Goal: Task Accomplishment & Management: Use online tool/utility

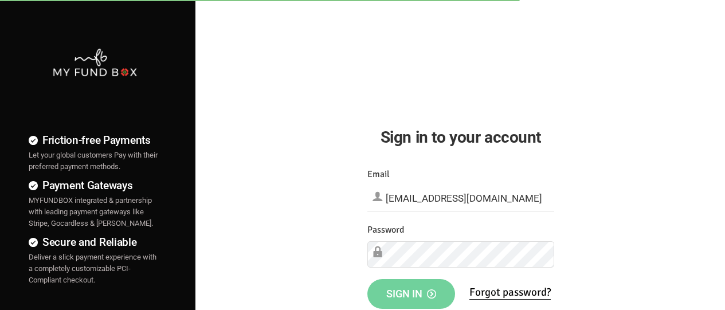
type input "demo@myfundbox.de"
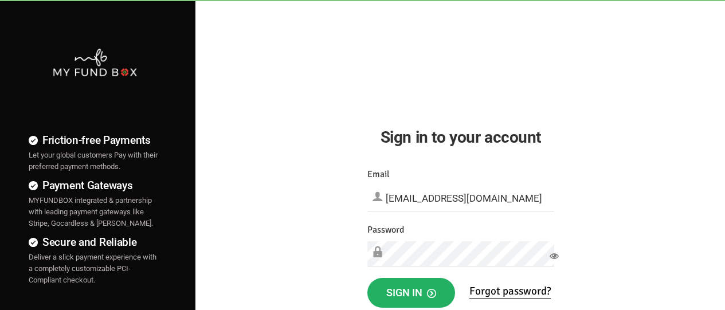
click at [411, 293] on span "Sign in" at bounding box center [411, 293] width 50 height 12
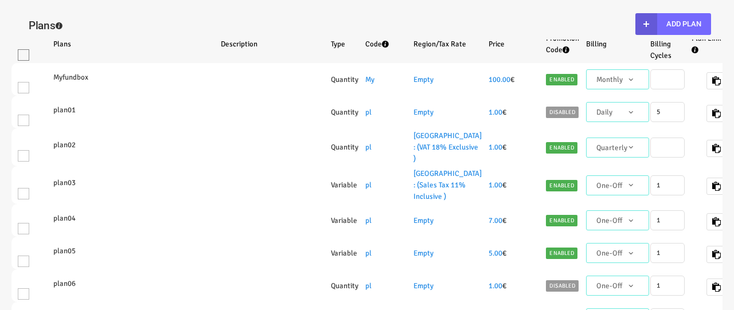
select select "100"
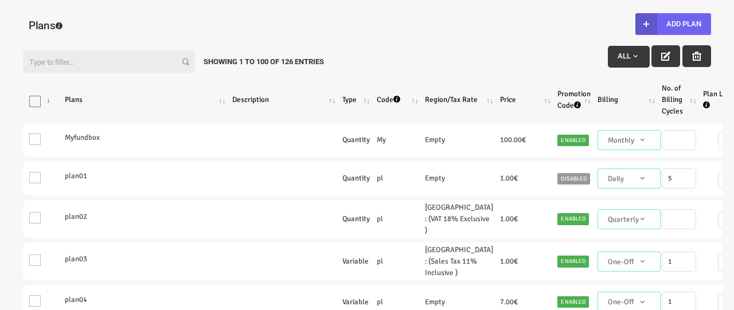
click at [672, 24] on button "Add Plan" at bounding box center [673, 24] width 76 height 22
type input "100"
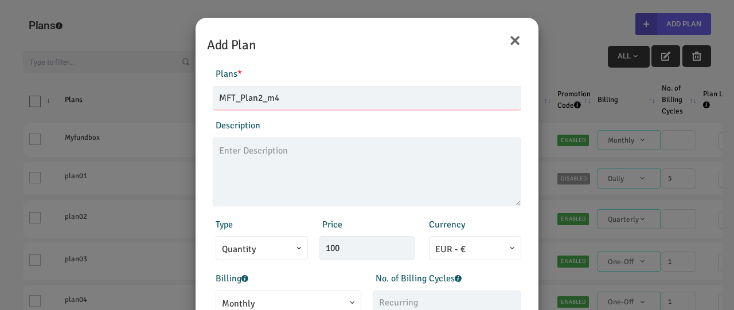
type input "MFT_Plan2_m4"
type textarea "MFT_Plan2_description"
click at [287, 300] on span "Monthly" at bounding box center [288, 304] width 133 height 14
type input "99.00"
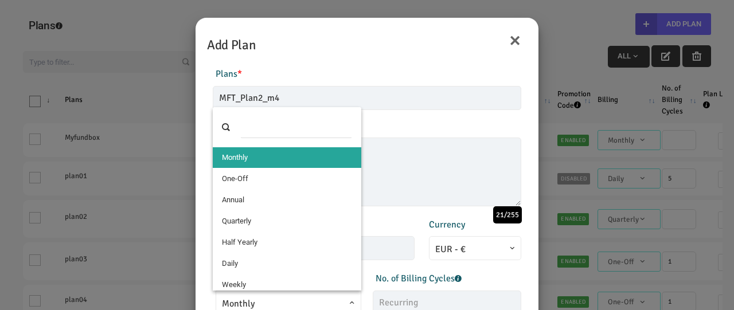
select select "4"
type input "1"
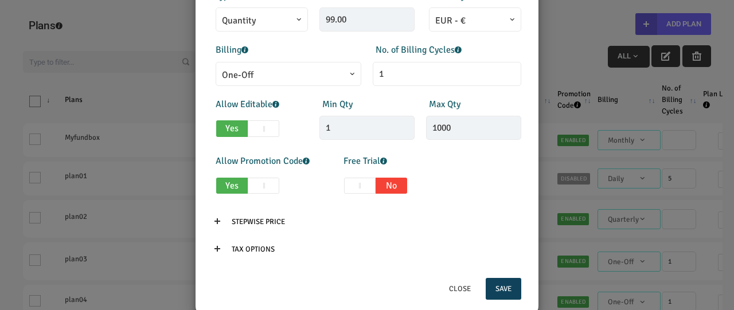
scroll to position [253, 0]
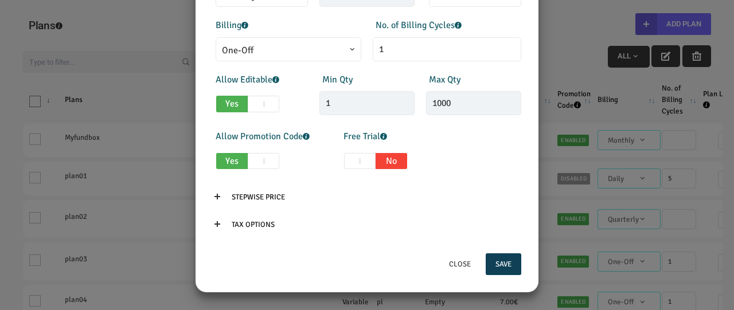
click at [494, 268] on button "Save" at bounding box center [503, 264] width 36 height 22
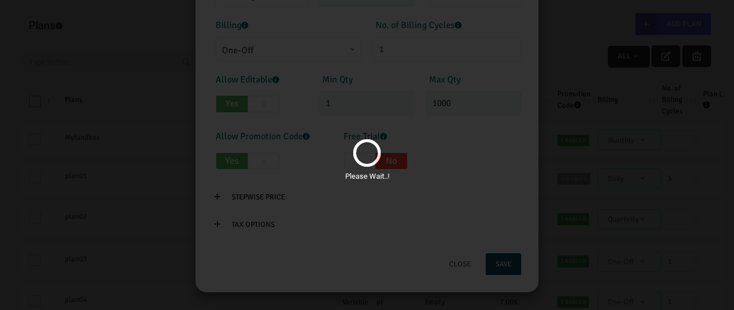
click at [625, 164] on div "Please Wait..!" at bounding box center [367, 155] width 734 height 310
